Goal: Transaction & Acquisition: Purchase product/service

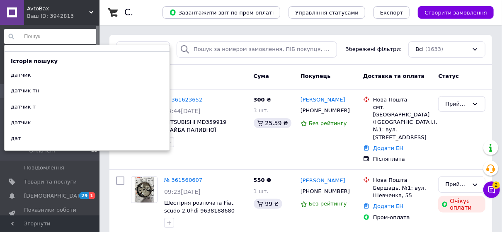
click at [71, 32] on input at bounding box center [51, 36] width 94 height 15
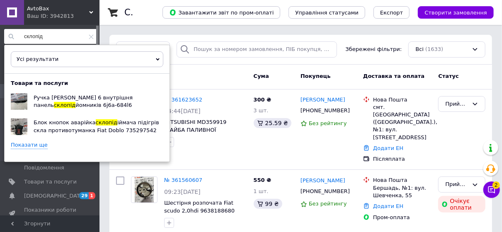
click at [39, 145] on link "Показати ще" at bounding box center [29, 145] width 37 height 8
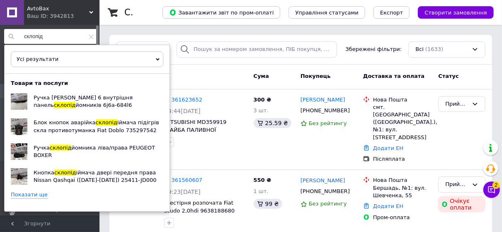
click at [35, 201] on div "Товари та послуги Ручка ліва Mazda 6 внутрішня панель склопід йомників 6j6a-684…" at bounding box center [87, 143] width 165 height 126
click at [37, 193] on link "Показати ще" at bounding box center [29, 195] width 37 height 8
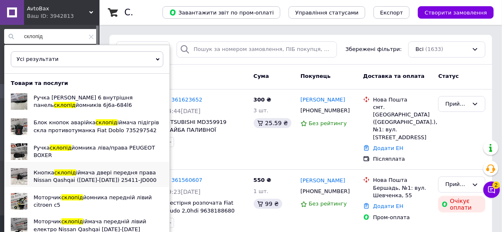
scroll to position [13, 0]
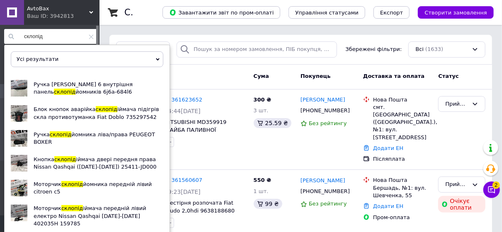
click at [57, 31] on input "склопід" at bounding box center [51, 36] width 94 height 15
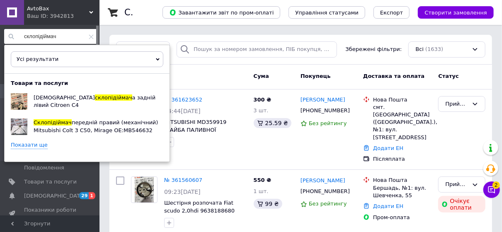
click at [40, 143] on link "Показати ще" at bounding box center [29, 145] width 37 height 8
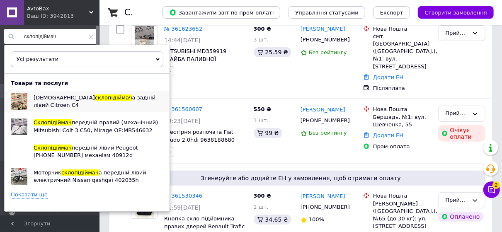
scroll to position [83, 0]
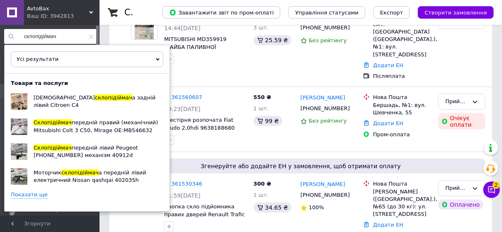
click at [24, 195] on link "Показати ще" at bounding box center [29, 195] width 37 height 8
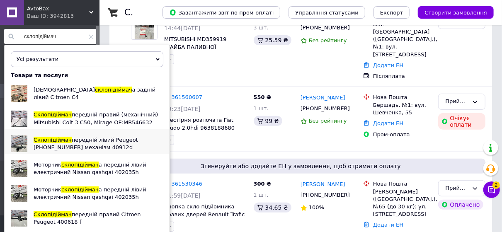
scroll to position [13, 0]
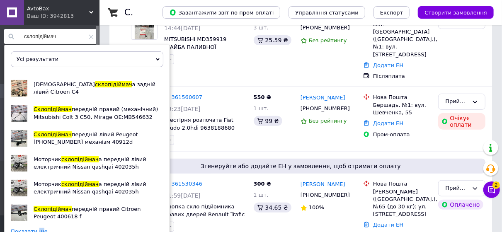
click at [37, 228] on link "Показати ще" at bounding box center [29, 232] width 37 height 8
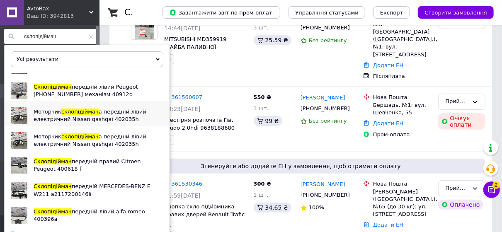
scroll to position [62, 0]
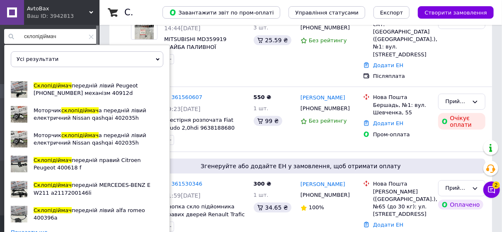
click at [39, 229] on link "Показати ще" at bounding box center [29, 233] width 37 height 8
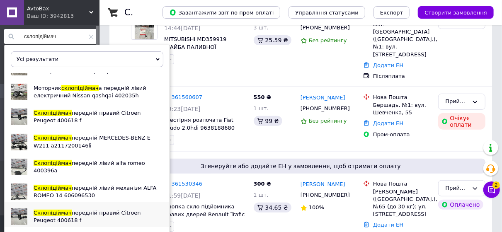
scroll to position [111, 0]
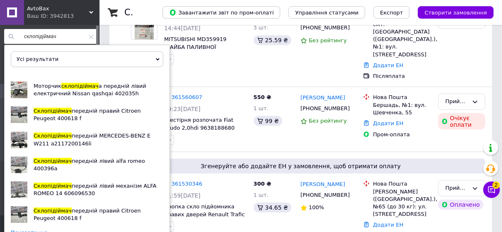
click at [39, 229] on link "Показати ще" at bounding box center [29, 233] width 37 height 8
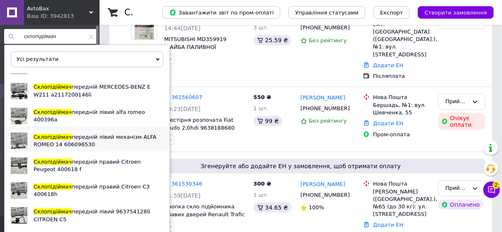
scroll to position [124, 0]
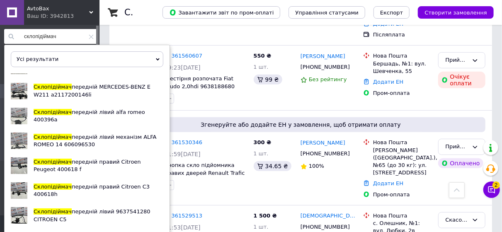
click at [34, 230] on link "Показати ще" at bounding box center [29, 234] width 37 height 8
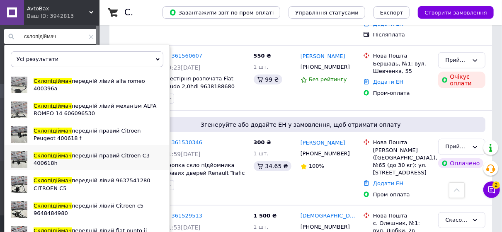
scroll to position [202, 0]
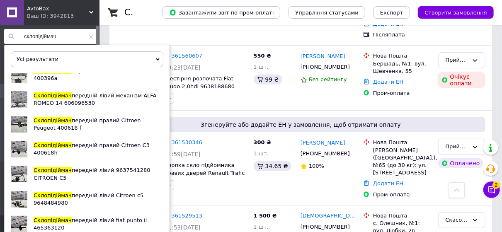
click at [66, 38] on input "склопідіймач" at bounding box center [51, 36] width 94 height 15
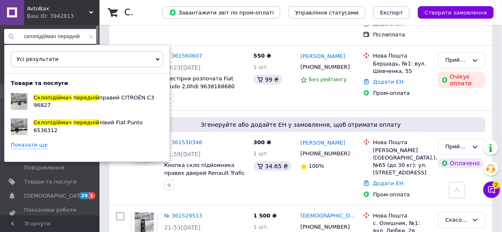
click at [32, 150] on div "Товари та послуги Склопідіймач передній правий CITROËN C3 96827 Склопідіймач пе…" at bounding box center [87, 118] width 165 height 76
click at [34, 145] on link "Показати ще" at bounding box center [29, 145] width 37 height 8
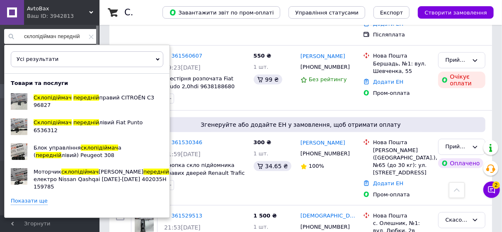
click at [77, 39] on input "склопідіймач передній" at bounding box center [51, 36] width 94 height 15
click at [80, 38] on input "склопідіймач передній" at bounding box center [51, 36] width 94 height 15
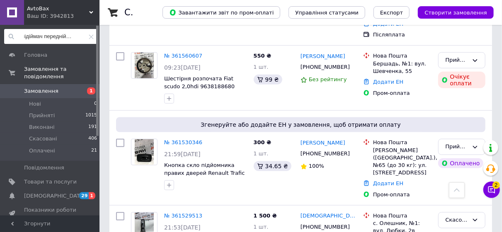
scroll to position [0, 18]
type input "склопідіймач передній правий"
